Goal: Task Accomplishment & Management: Use online tool/utility

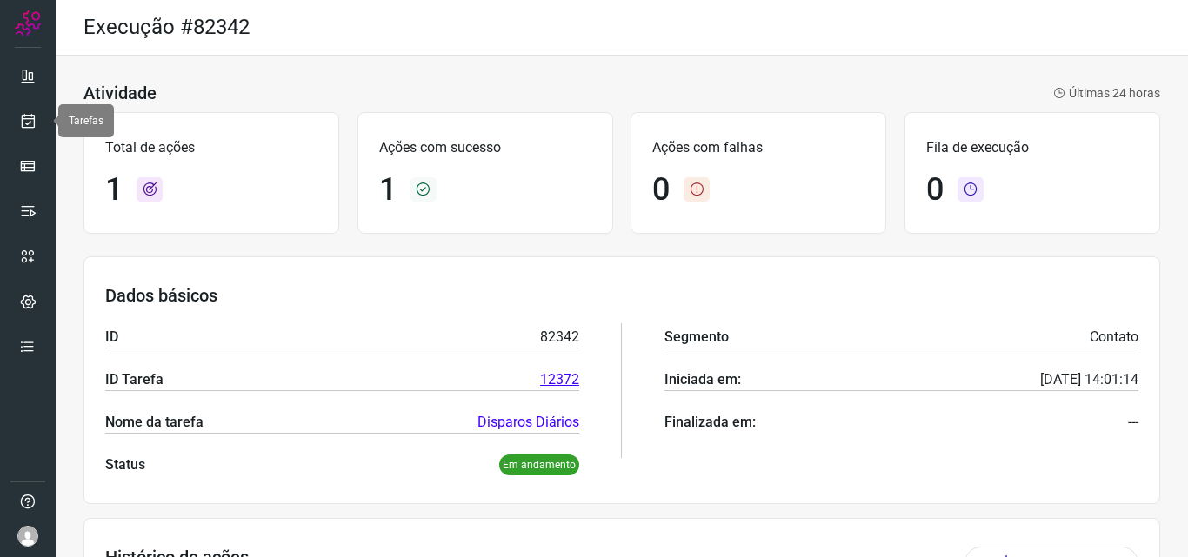
click at [30, 113] on icon at bounding box center [28, 120] width 18 height 17
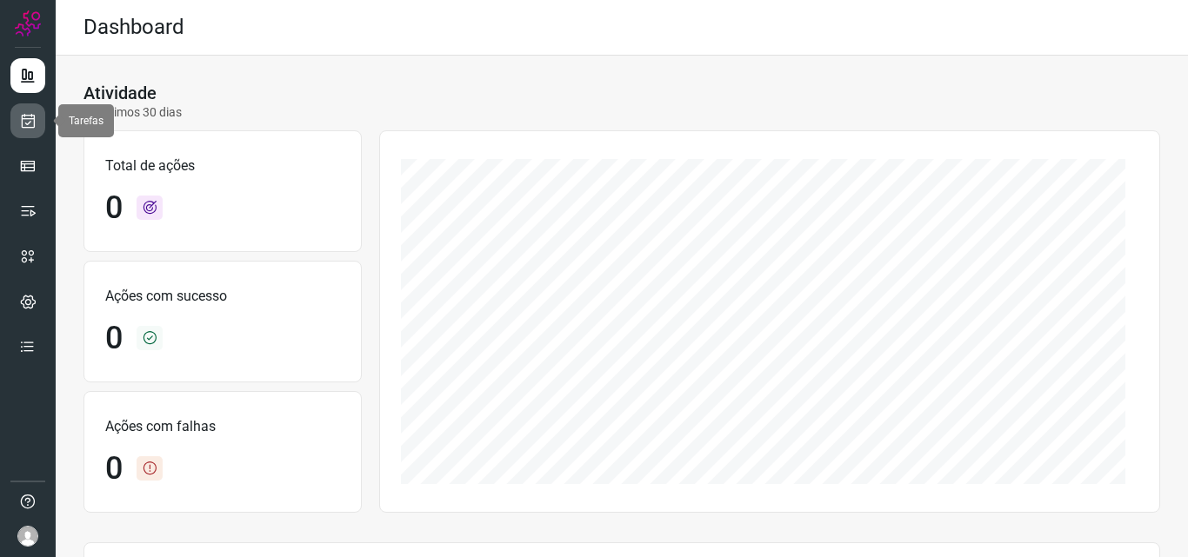
click at [28, 122] on icon at bounding box center [28, 120] width 18 height 17
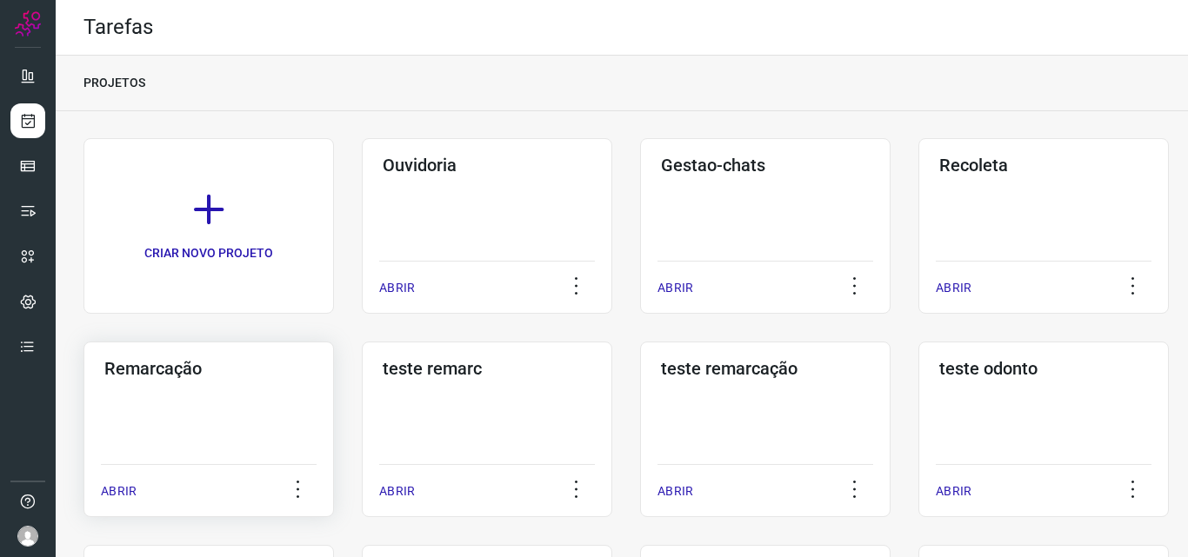
click at [362, 422] on div "Remarcação ABRIR" at bounding box center [487, 430] width 250 height 176
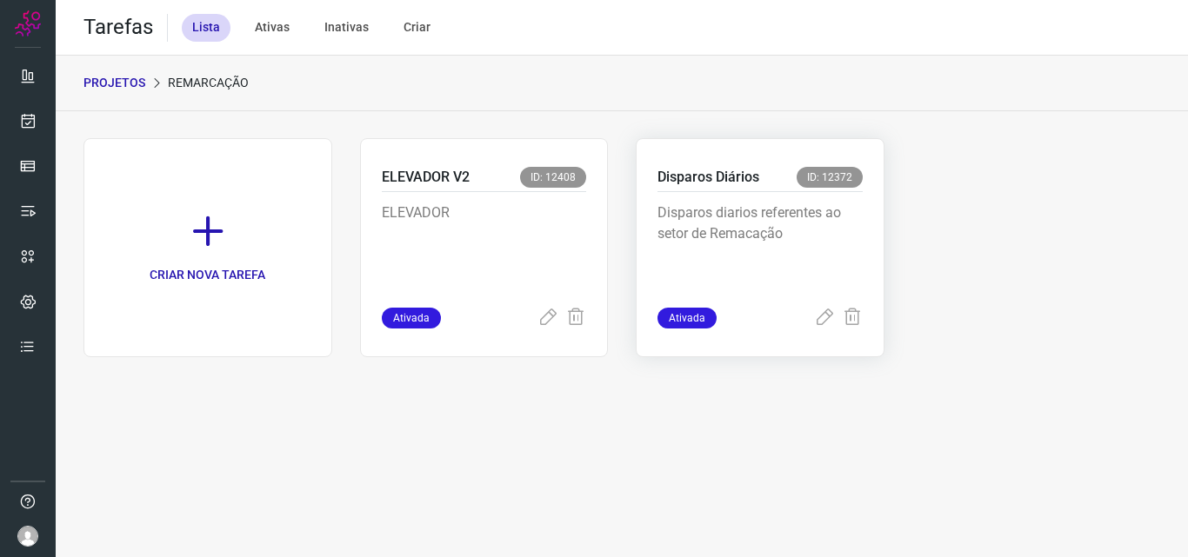
click at [766, 235] on p "Disparos diarios referentes ao setor de Remacação" at bounding box center [759, 246] width 205 height 87
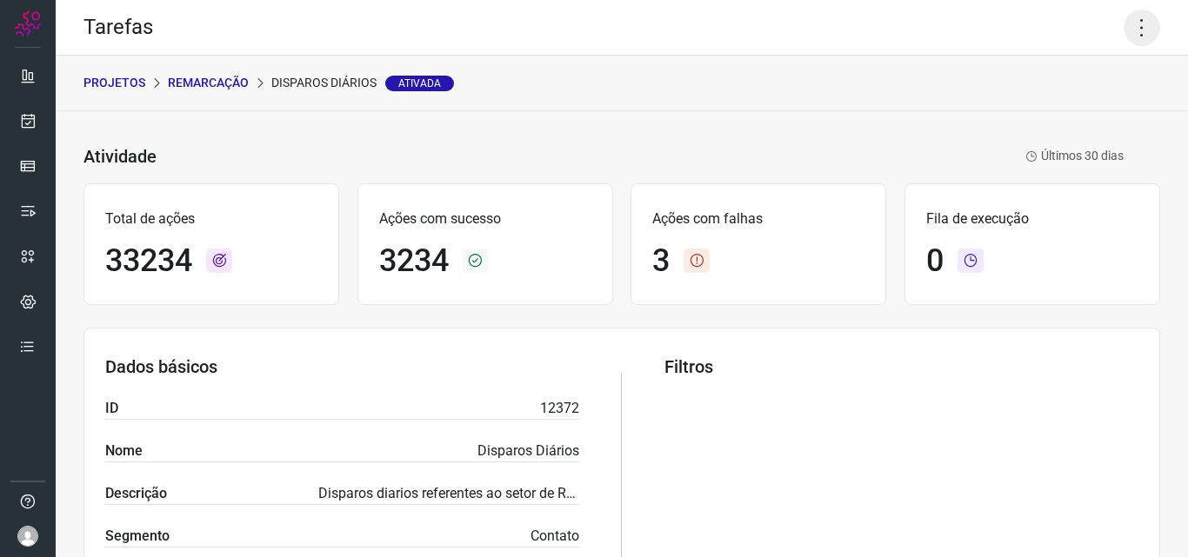
click at [1123, 42] on icon at bounding box center [1141, 28] width 37 height 37
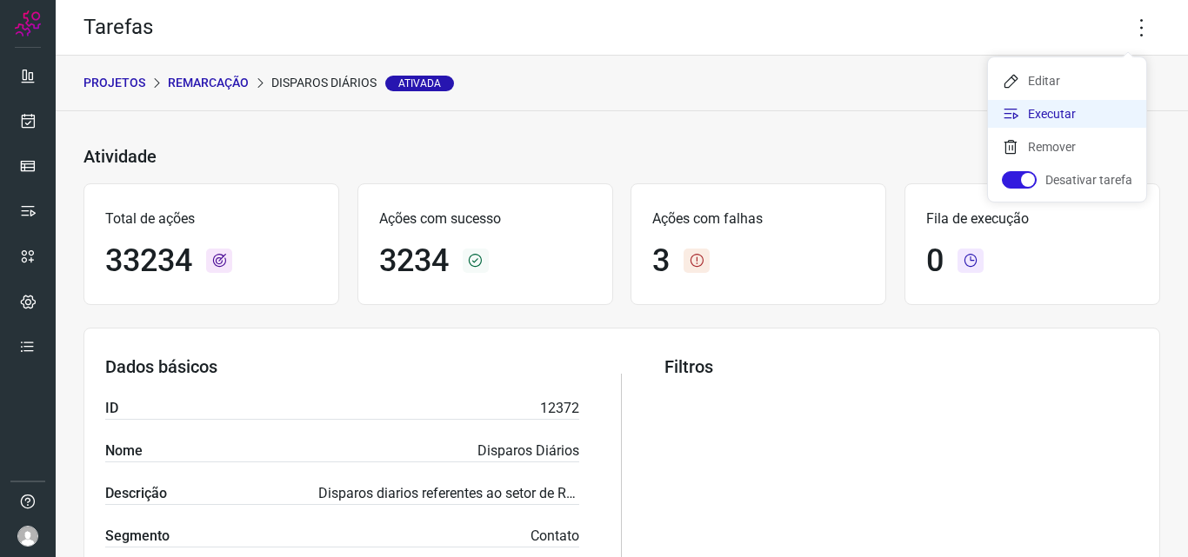
click at [1077, 102] on li "Executar" at bounding box center [1067, 114] width 158 height 28
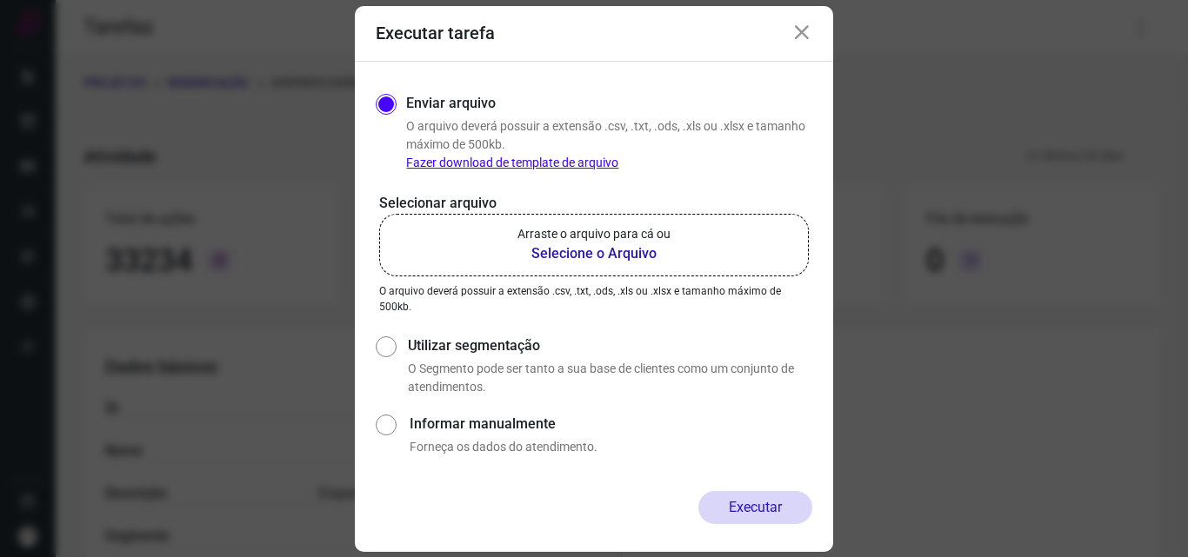
click at [610, 217] on label "Arraste o arquivo para cá ou Selecione o Arquivo" at bounding box center [594, 245] width 430 height 63
click at [0, 0] on input "Arraste o arquivo para cá ou Selecione o Arquivo" at bounding box center [0, 0] width 0 height 0
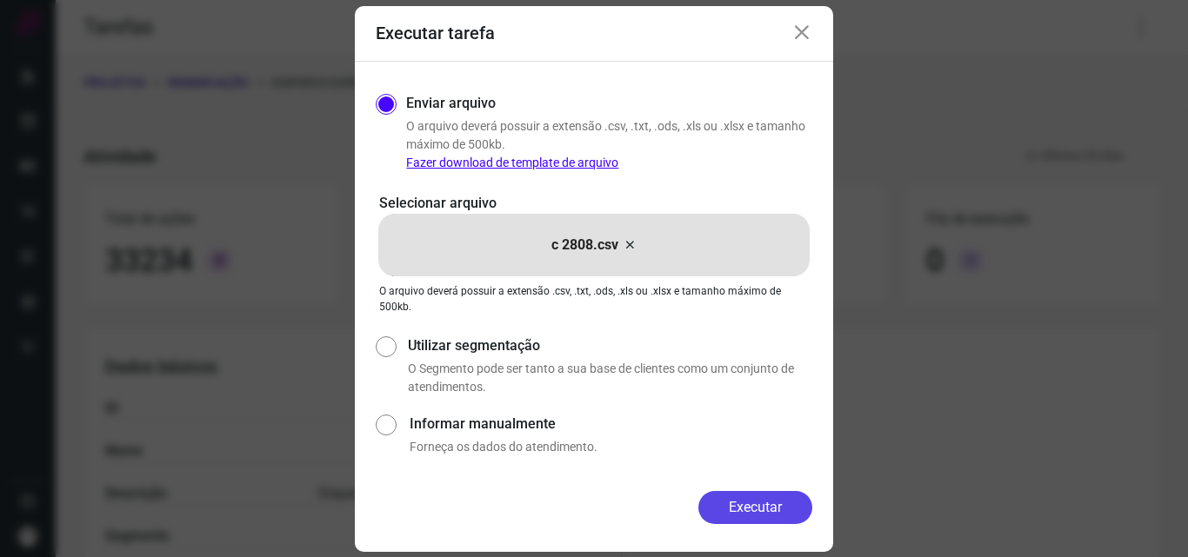
click at [735, 491] on button "Executar" at bounding box center [755, 507] width 114 height 33
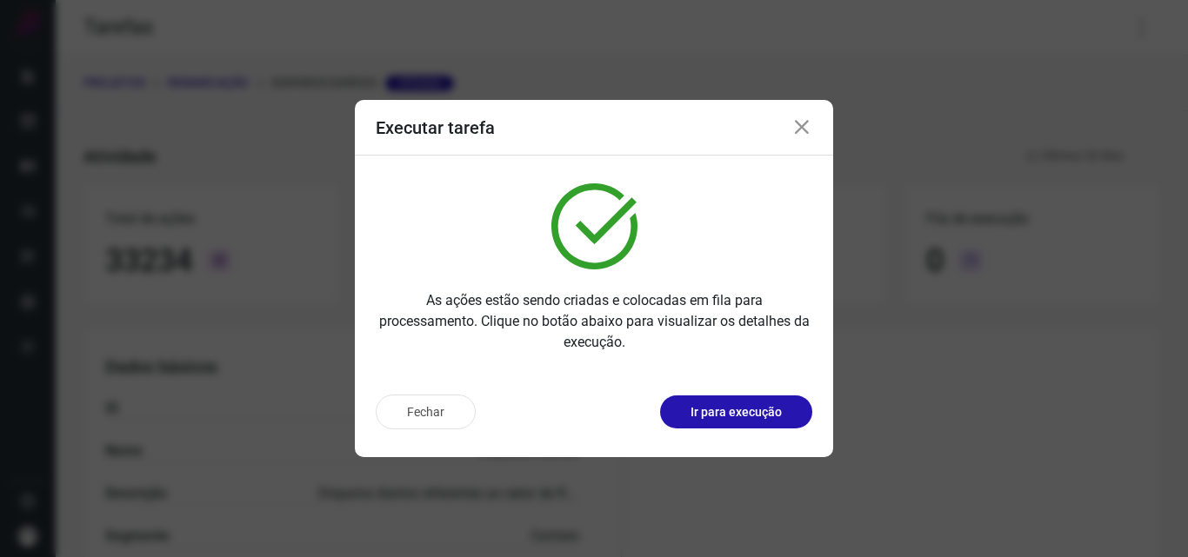
click at [725, 406] on p "Ir para execução" at bounding box center [735, 412] width 91 height 18
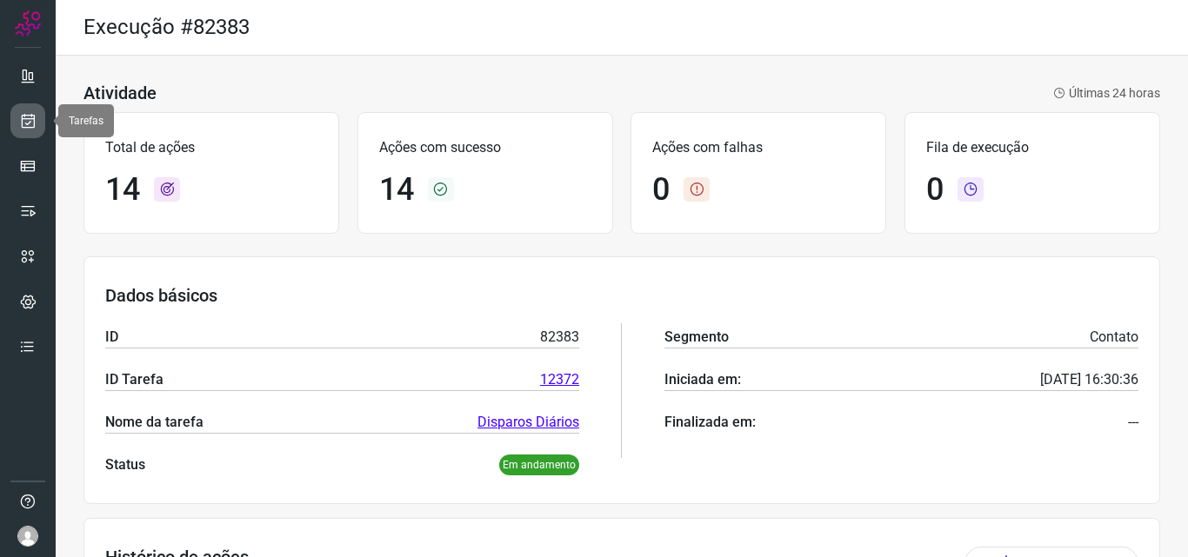
click at [23, 117] on icon at bounding box center [28, 120] width 18 height 17
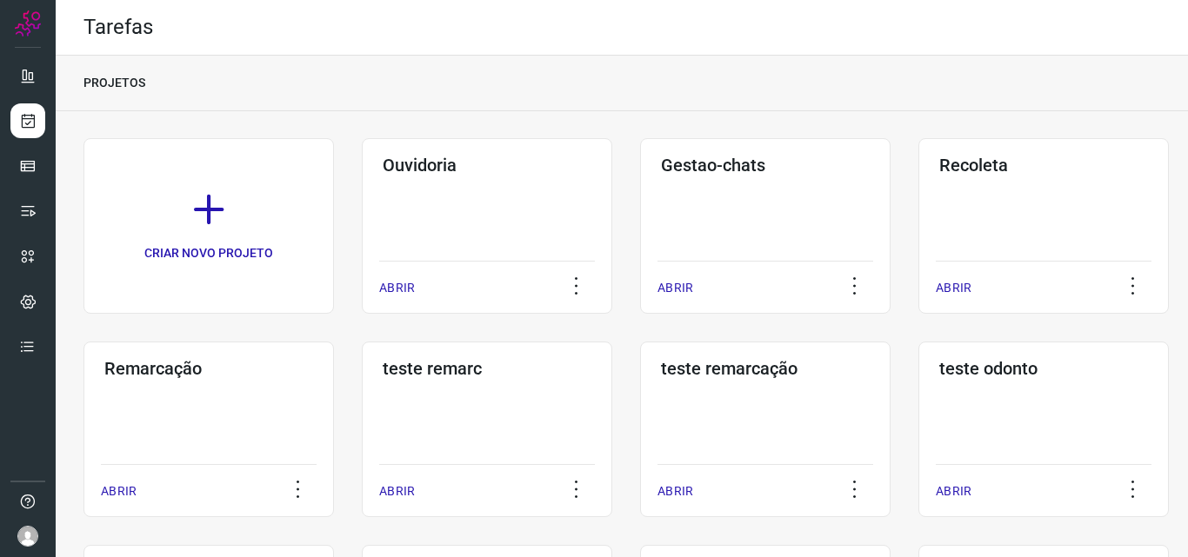
click at [362, 432] on div "Remarcação ABRIR" at bounding box center [487, 430] width 250 height 176
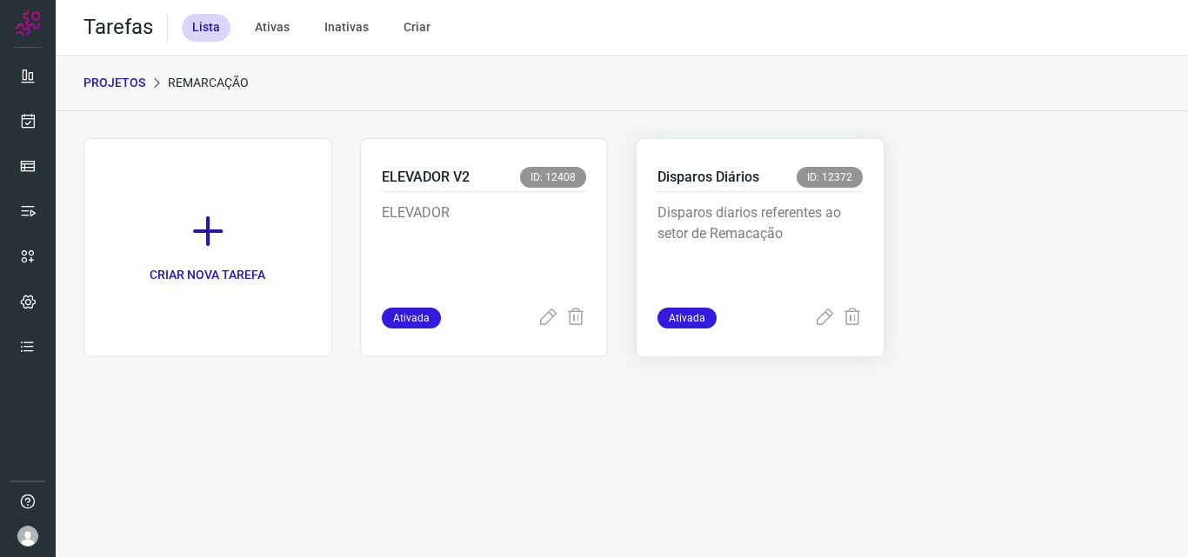
click at [776, 226] on p "Disparos diarios referentes ao setor de Remacação" at bounding box center [759, 246] width 205 height 87
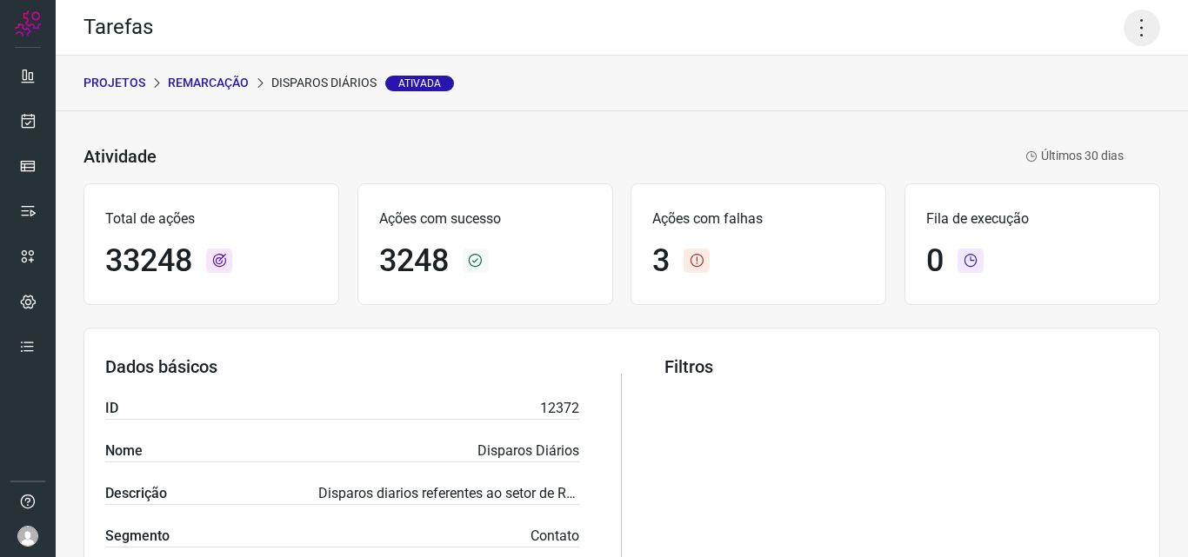
click at [1129, 17] on icon at bounding box center [1141, 28] width 37 height 37
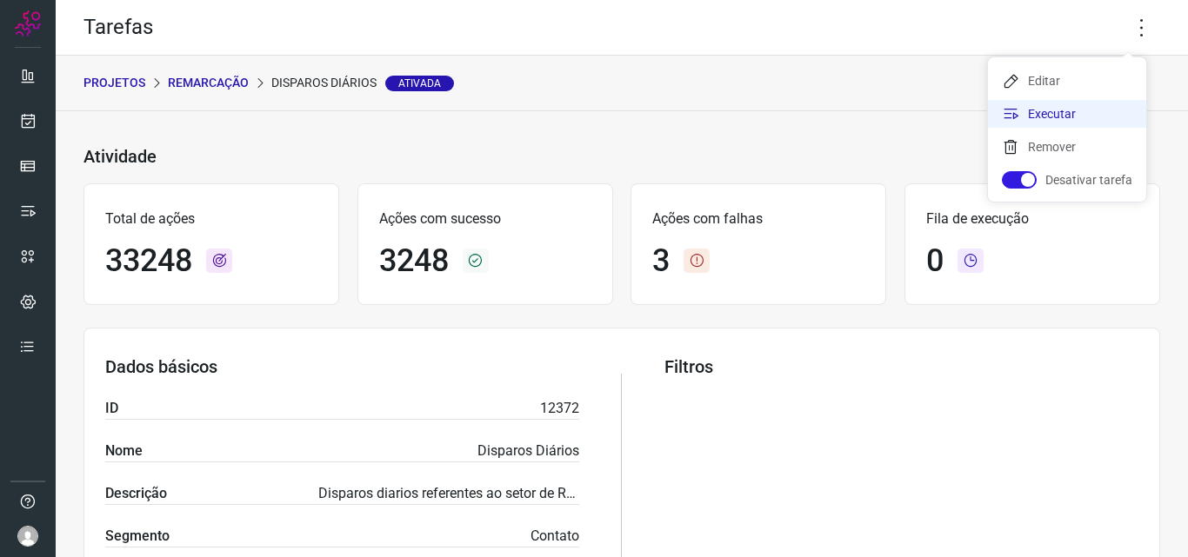
click at [1071, 104] on li "Executar" at bounding box center [1067, 114] width 158 height 28
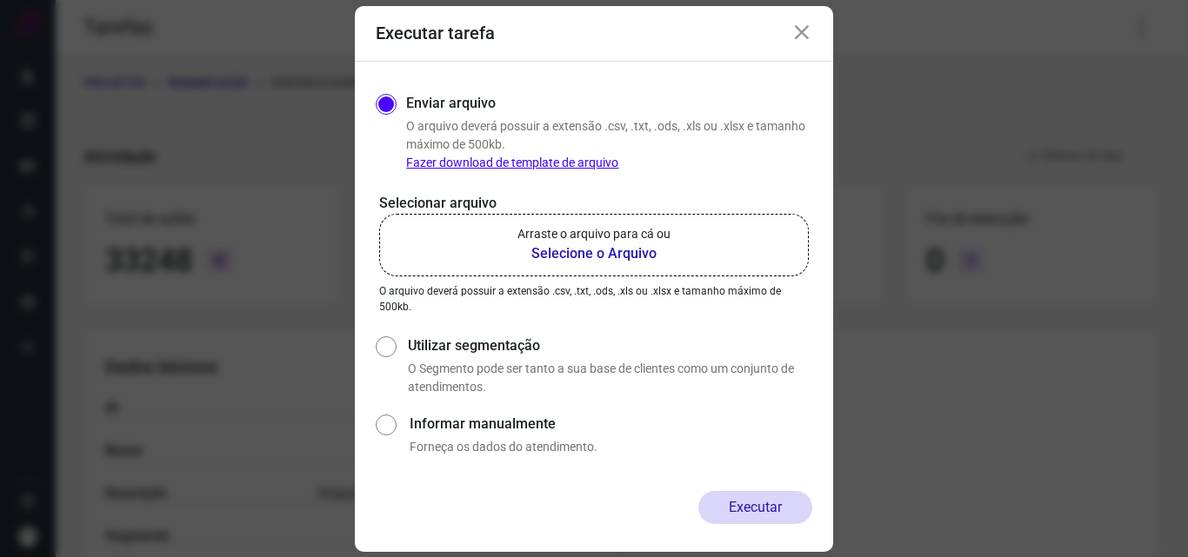
click at [590, 230] on p "Arraste o arquivo para cá ou" at bounding box center [593, 234] width 153 height 18
click at [0, 0] on input "Arraste o arquivo para cá ou Selecione o Arquivo" at bounding box center [0, 0] width 0 height 0
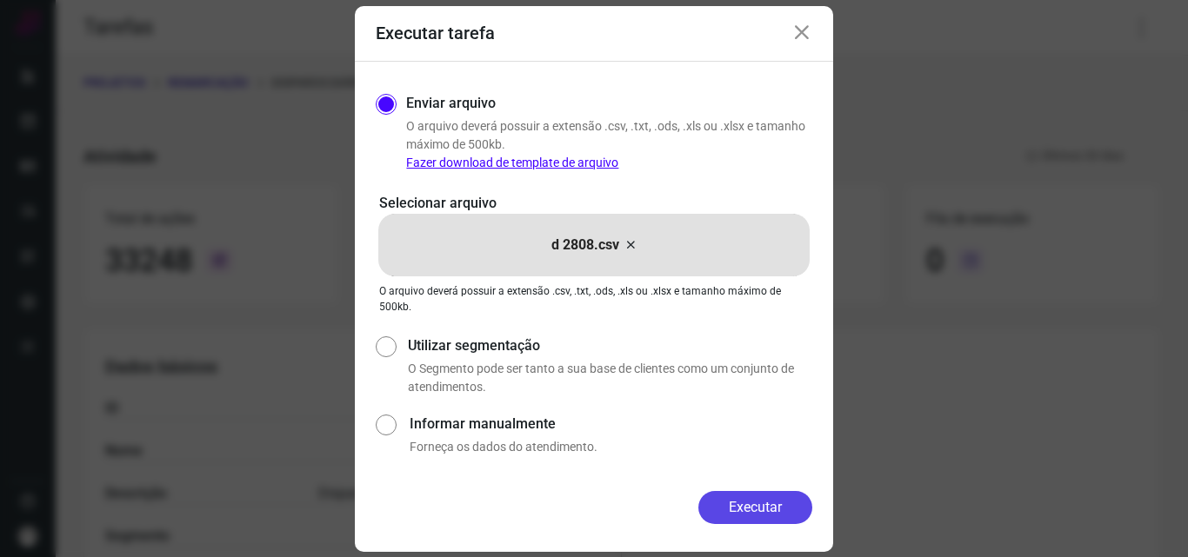
click at [774, 493] on button "Executar" at bounding box center [755, 507] width 114 height 33
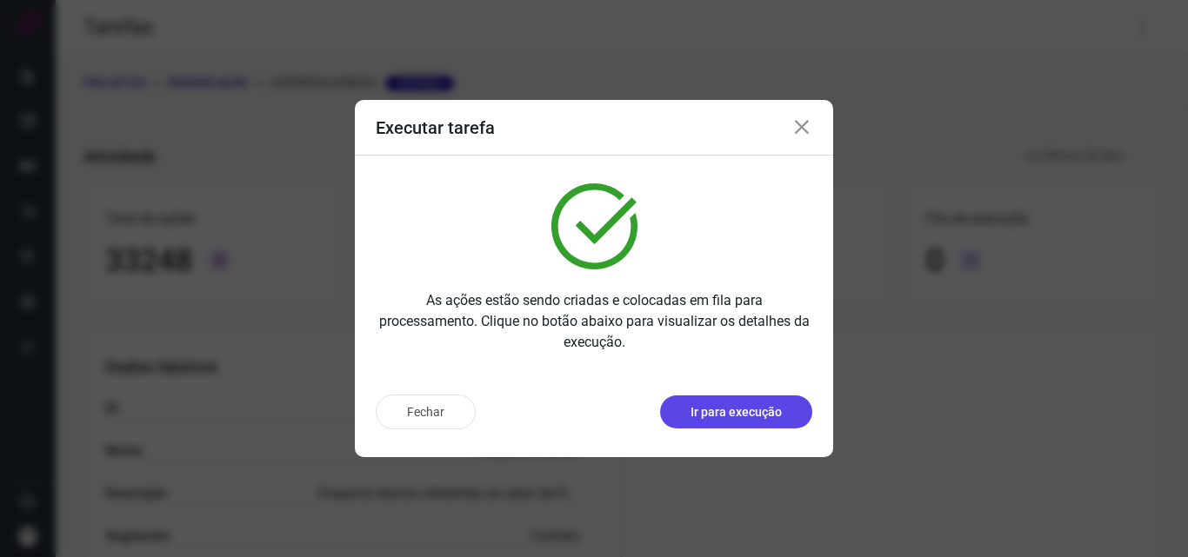
click at [771, 423] on button "Ir para execução" at bounding box center [736, 412] width 152 height 33
